Goal: Task Accomplishment & Management: Complete application form

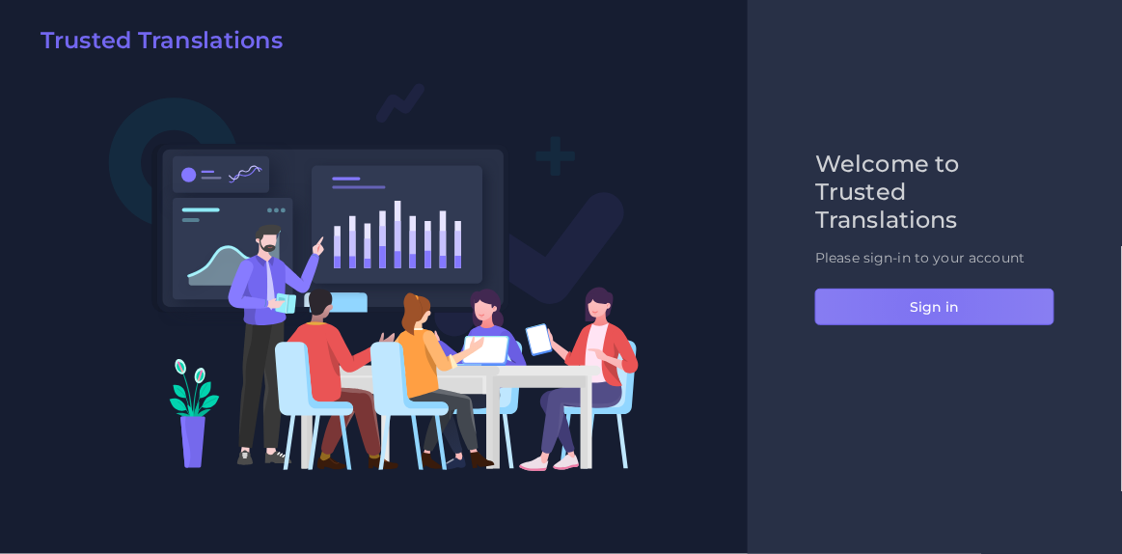
click at [924, 305] on button "Sign in" at bounding box center [934, 307] width 239 height 37
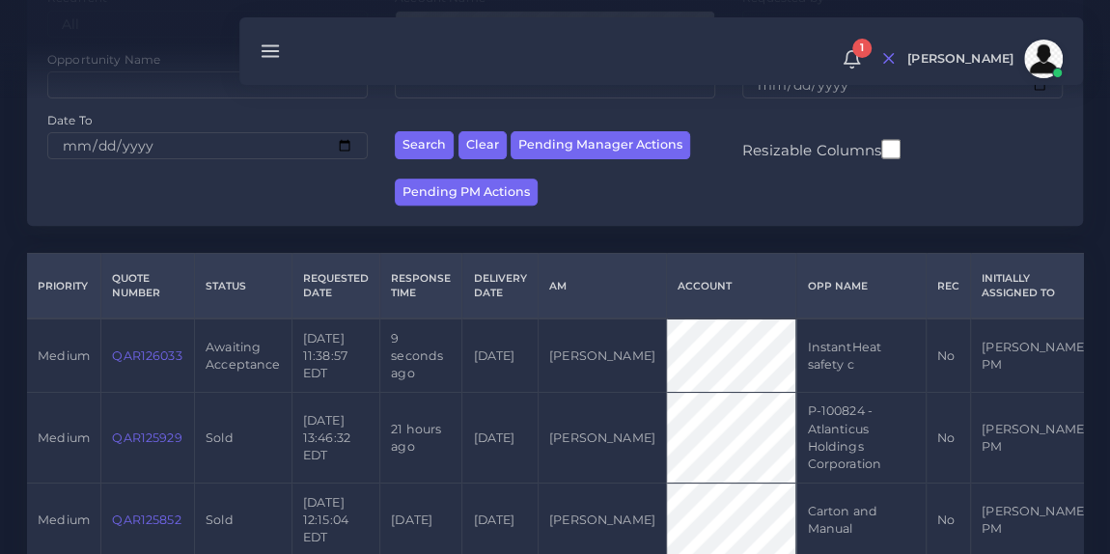
scroll to position [305, 0]
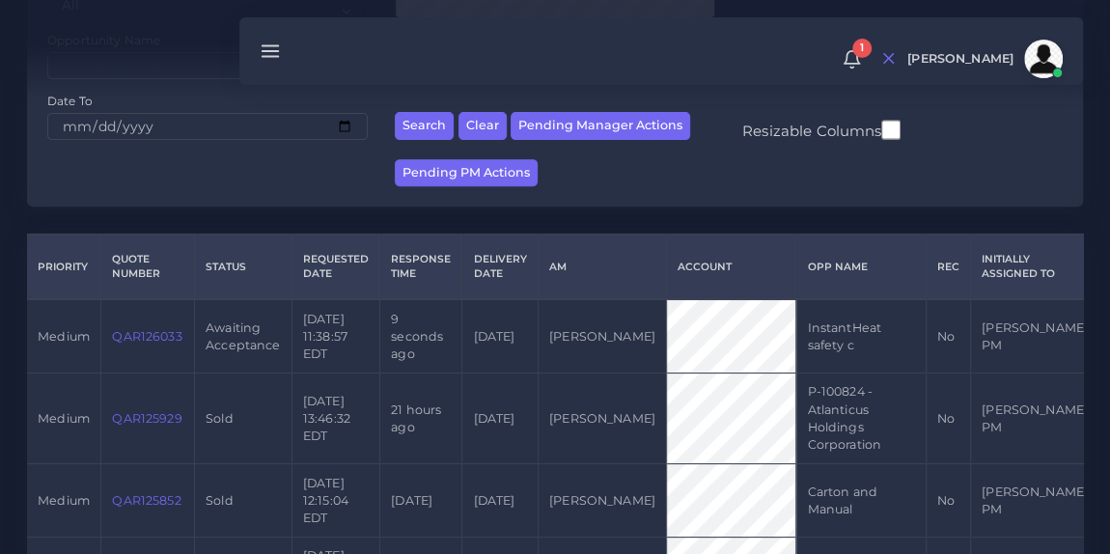
click at [148, 334] on link "QAR126033" at bounding box center [146, 336] width 69 height 14
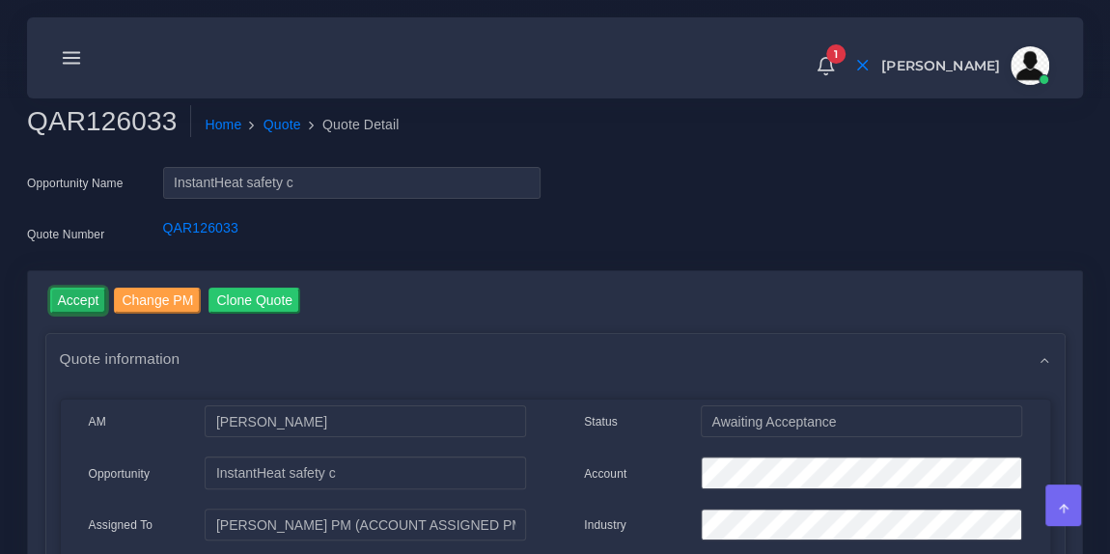
click at [76, 310] on input "Accept" at bounding box center [78, 301] width 57 height 26
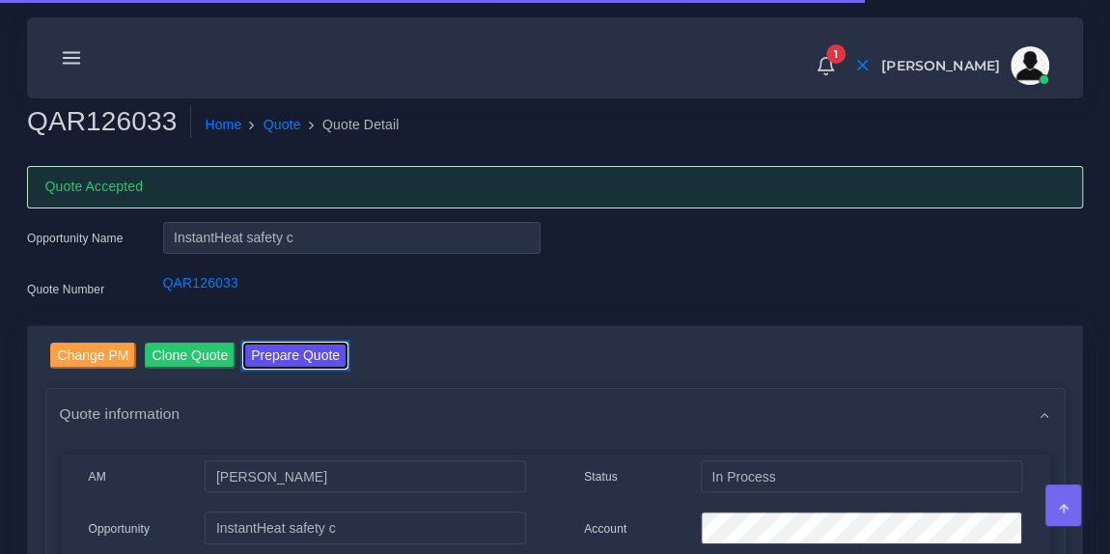
click at [301, 352] on button "Prepare Quote" at bounding box center [295, 356] width 104 height 26
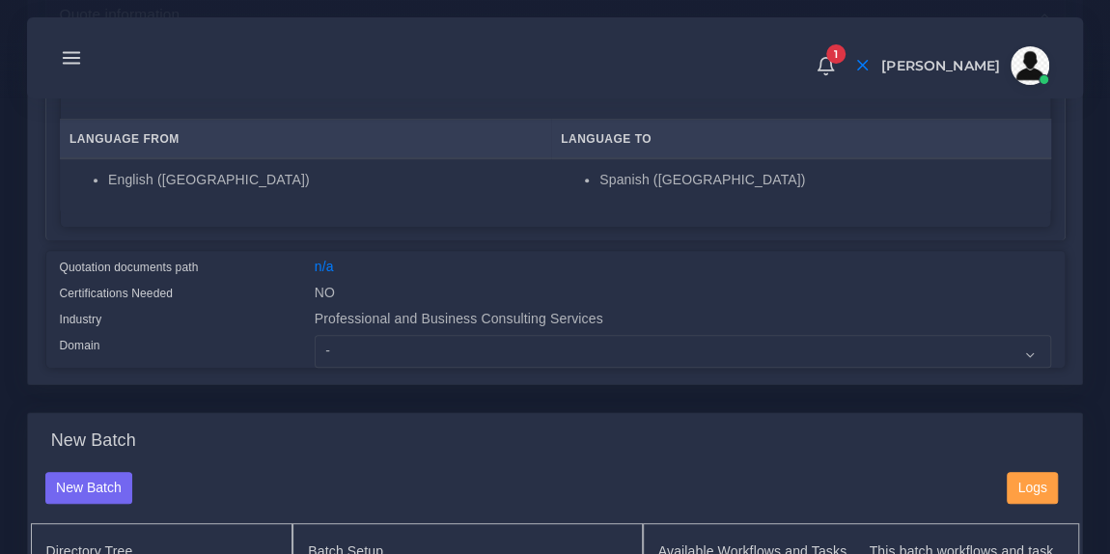
scroll to position [346, 0]
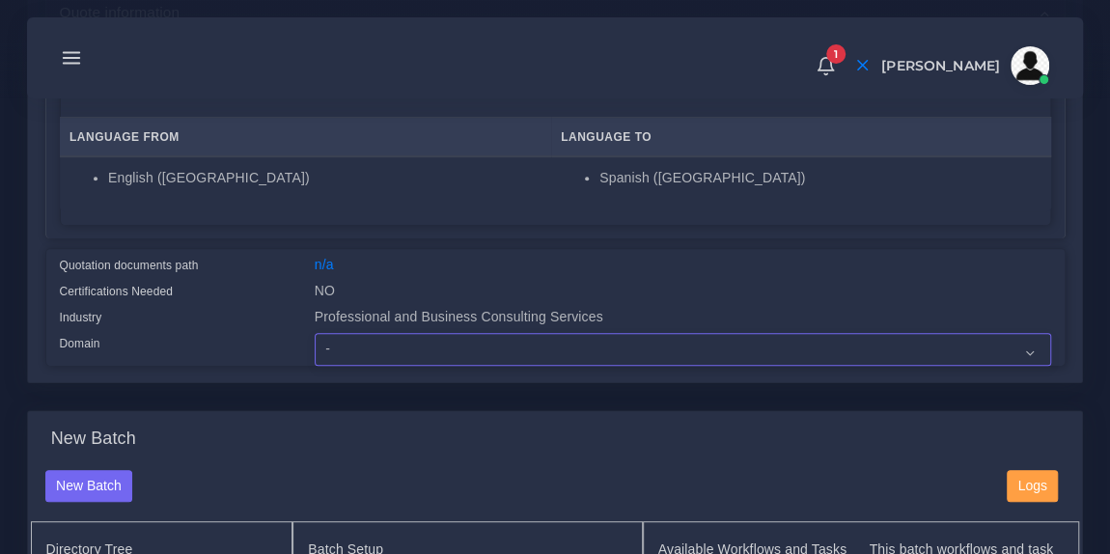
click at [440, 350] on select "- Advertising and Media Agriculture, Forestry and Fishing Architecture, Buildin…" at bounding box center [683, 349] width 736 height 33
select select "Professional and Business Consulting Services"
click at [315, 333] on select "- Advertising and Media Agriculture, Forestry and Fishing Architecture, Buildin…" at bounding box center [683, 349] width 736 height 33
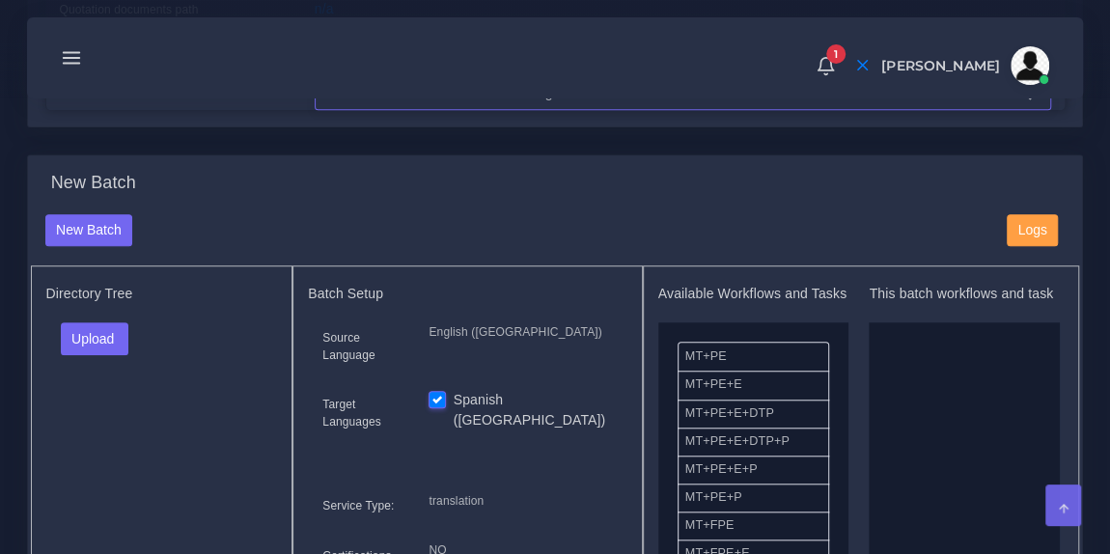
scroll to position [629, 0]
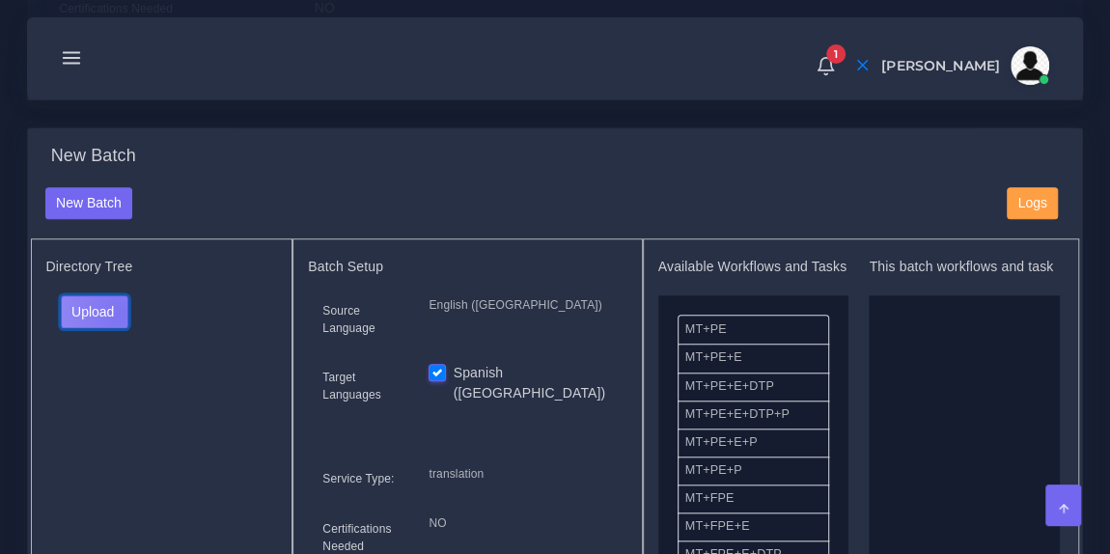
click at [118, 311] on button "Upload" at bounding box center [95, 311] width 69 height 33
click at [115, 372] on label "Files" at bounding box center [128, 384] width 133 height 24
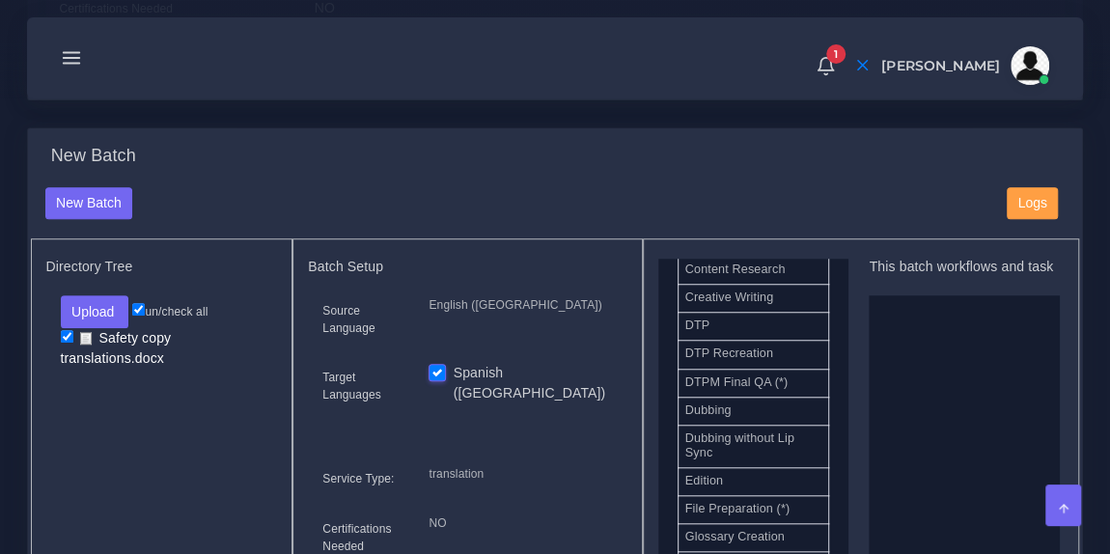
scroll to position [696, 0]
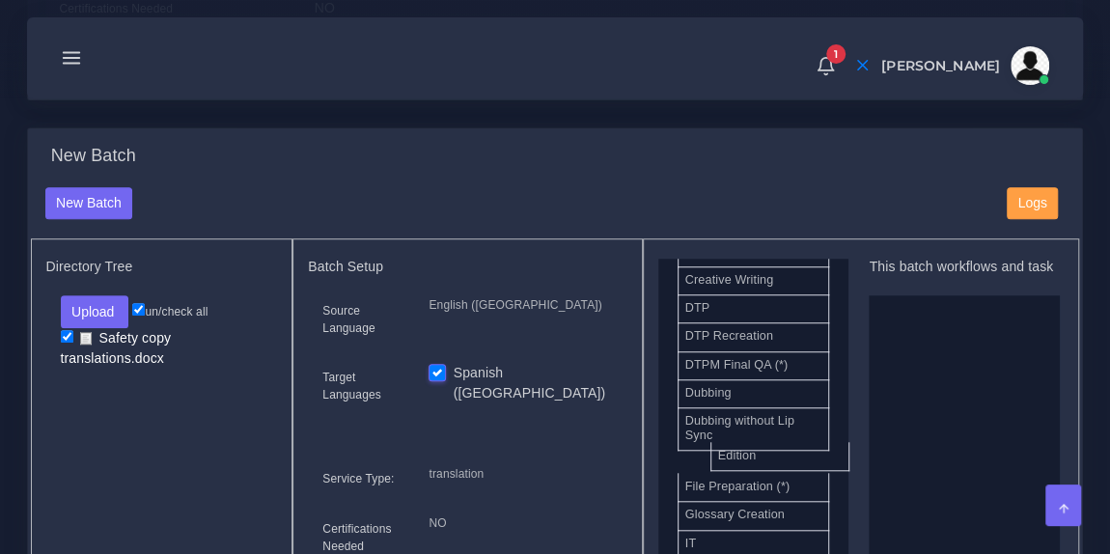
drag, startPoint x: 768, startPoint y: 463, endPoint x: 958, endPoint y: 381, distance: 207.0
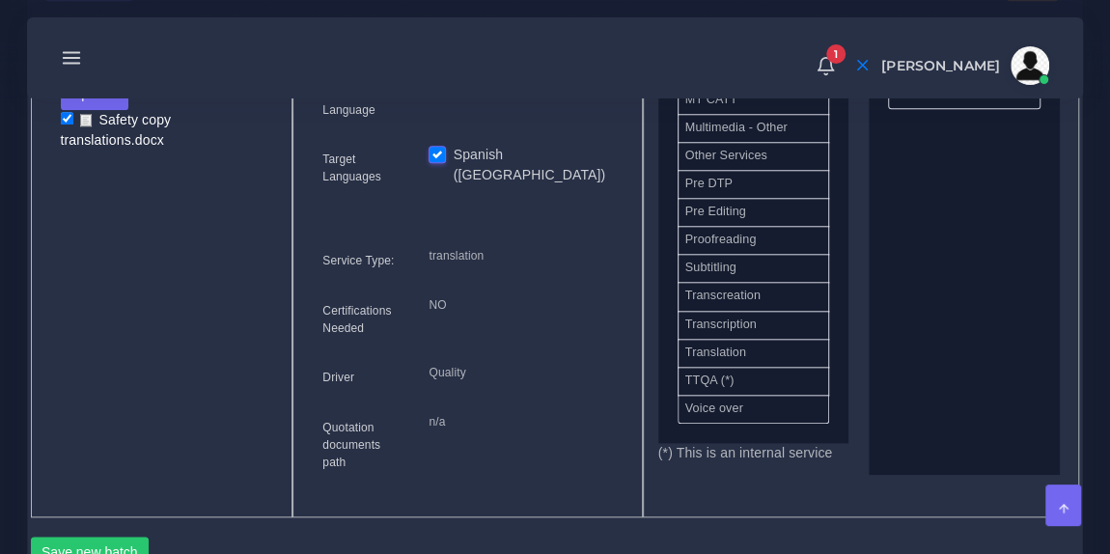
scroll to position [926, 0]
drag, startPoint x: 781, startPoint y: 349, endPoint x: 946, endPoint y: 267, distance: 184.3
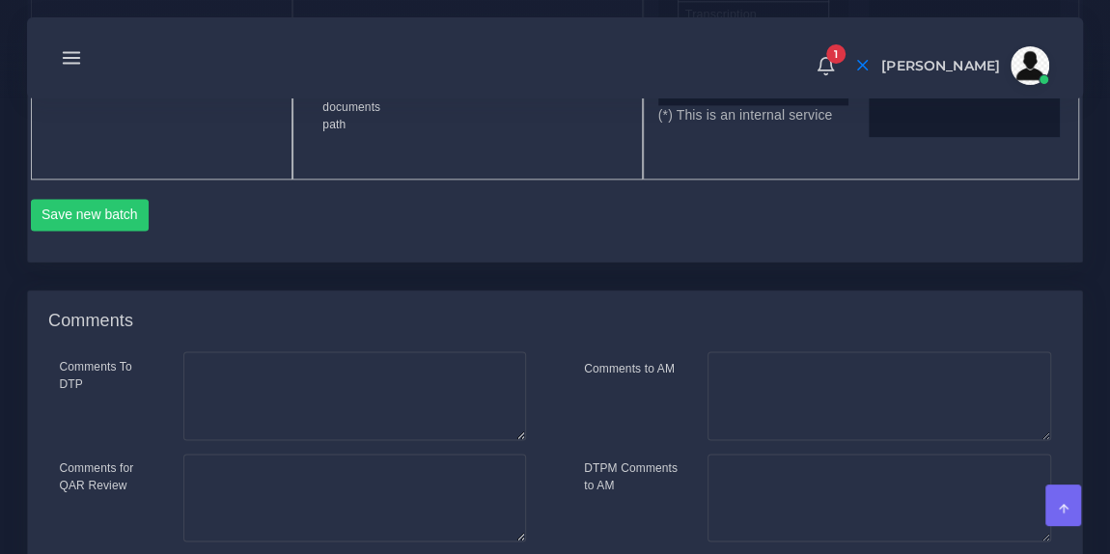
scroll to position [1193, 0]
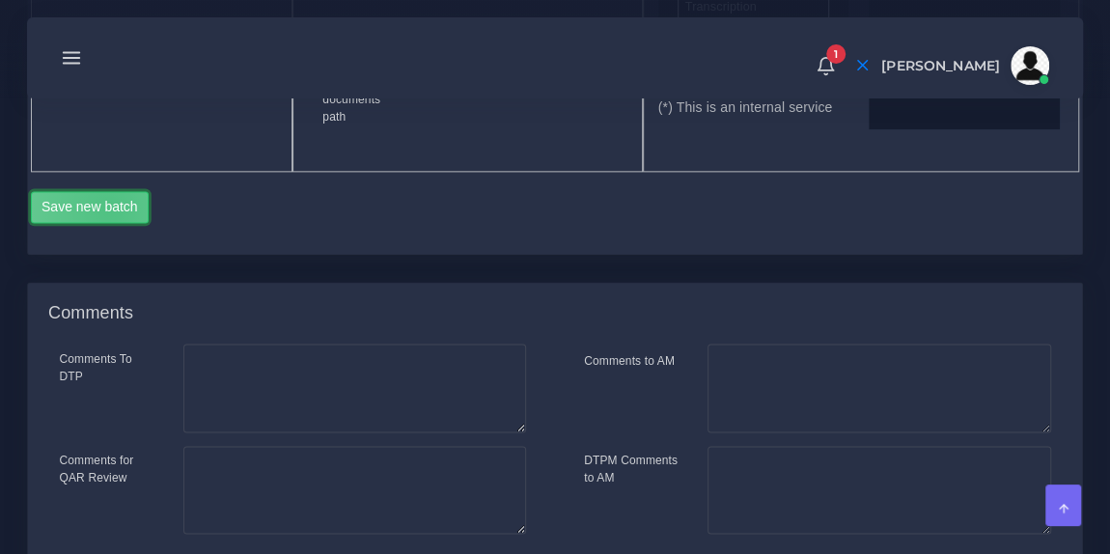
click at [109, 204] on button "Save new batch" at bounding box center [90, 207] width 119 height 33
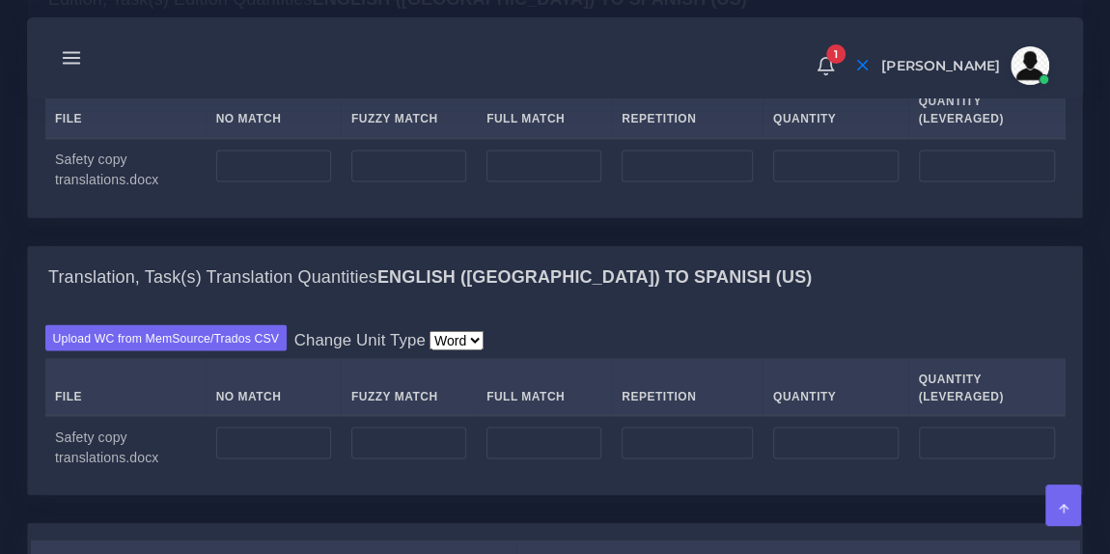
scroll to position [1557, 0]
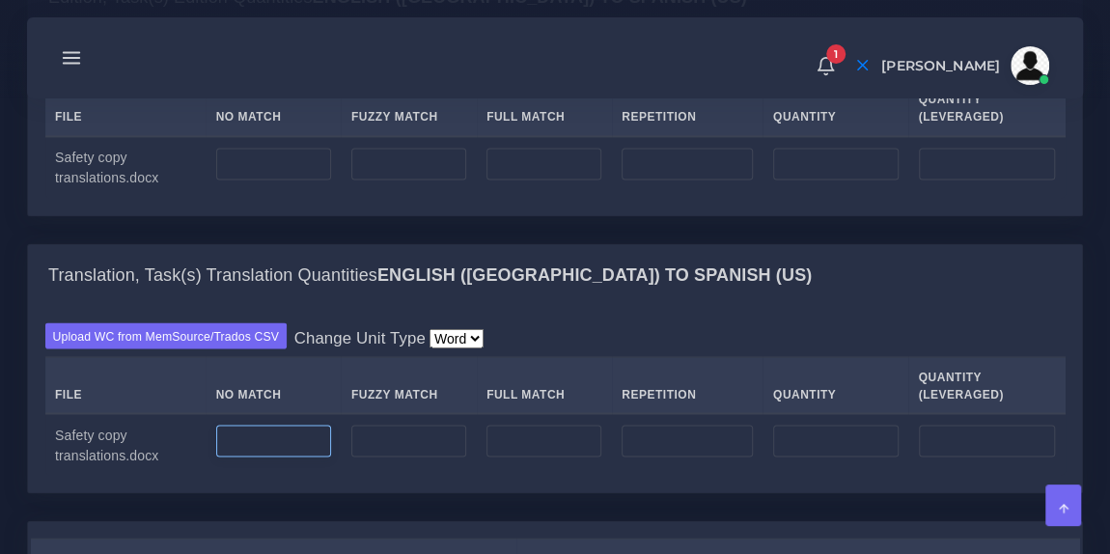
click at [254, 430] on input "number" at bounding box center [273, 441] width 115 height 33
type input "228"
click at [300, 192] on div "Upload WC from MemSource/Trados CSV Change Unit Type Word File No Match Fuzzy M…" at bounding box center [555, 122] width 1054 height 186
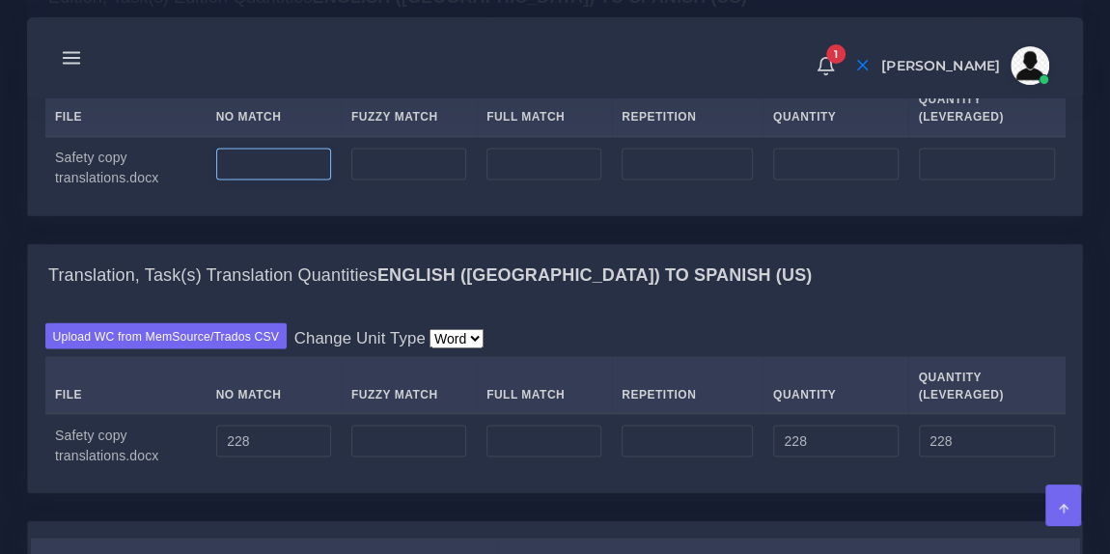
click at [267, 153] on input "number" at bounding box center [273, 164] width 115 height 33
type input "480"
click at [319, 192] on div "Upload WC from MemSource/Trados CSV Change Unit Type Word File No Match Fuzzy M…" at bounding box center [555, 122] width 1054 height 186
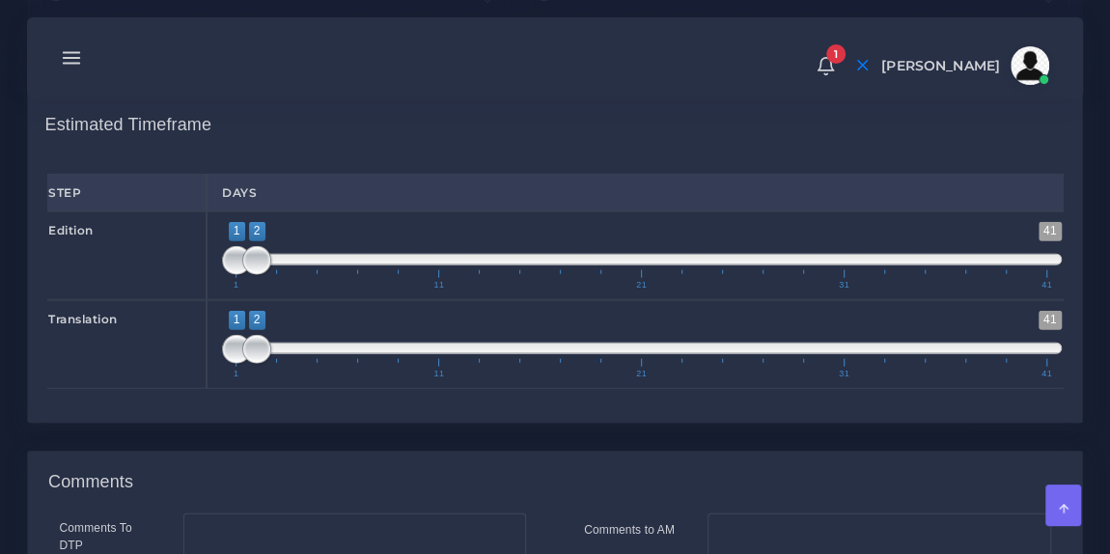
scroll to position [2231, 0]
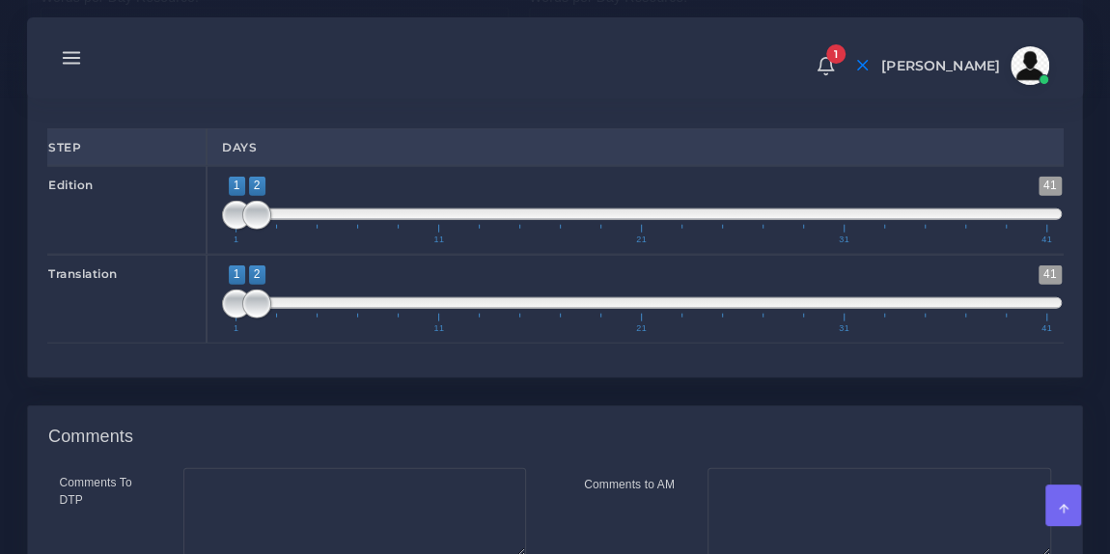
type input "1;1"
drag, startPoint x: 258, startPoint y: 289, endPoint x: 229, endPoint y: 288, distance: 29.0
click at [229, 289] on span at bounding box center [236, 303] width 29 height 29
type input "1;1"
drag, startPoint x: 257, startPoint y: 202, endPoint x: 233, endPoint y: 202, distance: 24.1
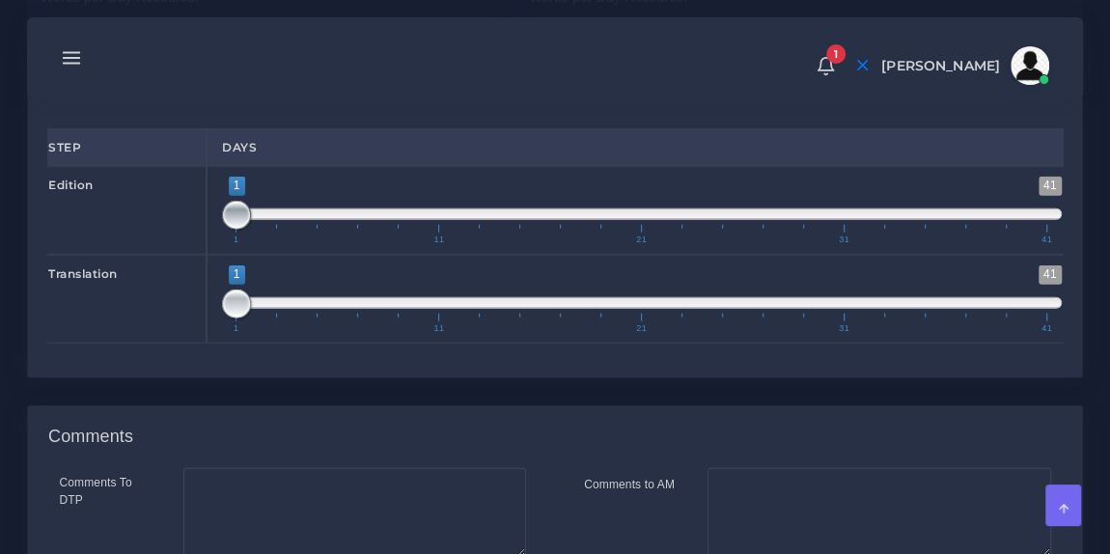
click at [233, 202] on span at bounding box center [236, 215] width 29 height 29
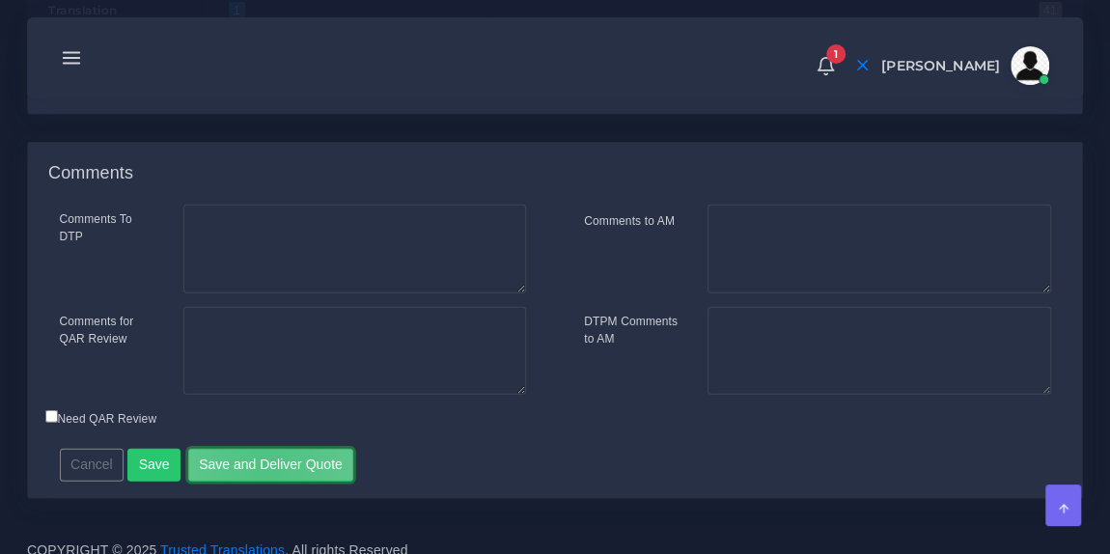
click at [258, 449] on button "Save and Deliver Quote" at bounding box center [271, 465] width 166 height 33
click at [427, 143] on div "Comments" at bounding box center [555, 174] width 1054 height 62
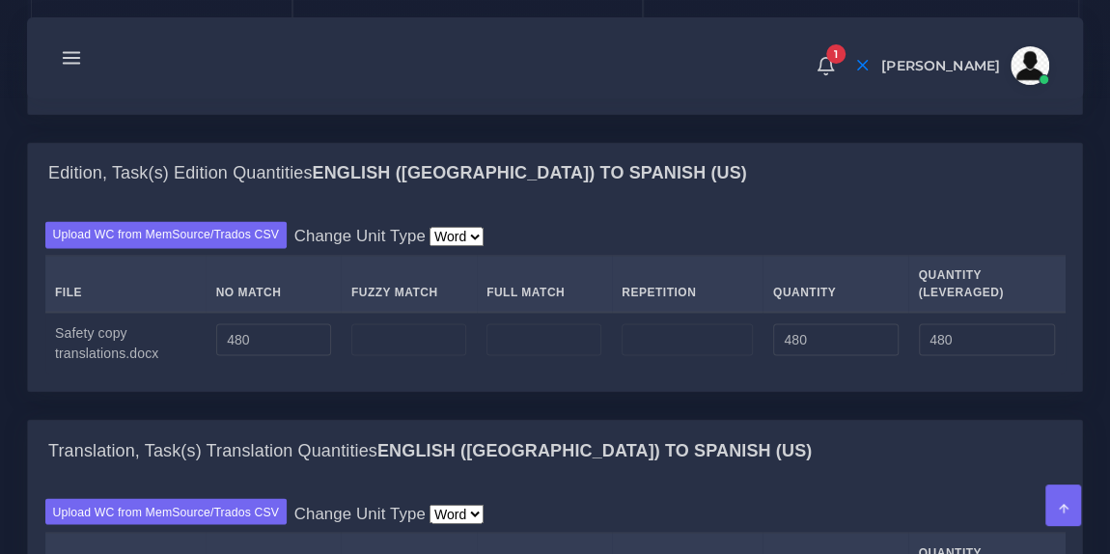
scroll to position [1379, 0]
